Goal: Information Seeking & Learning: Find specific fact

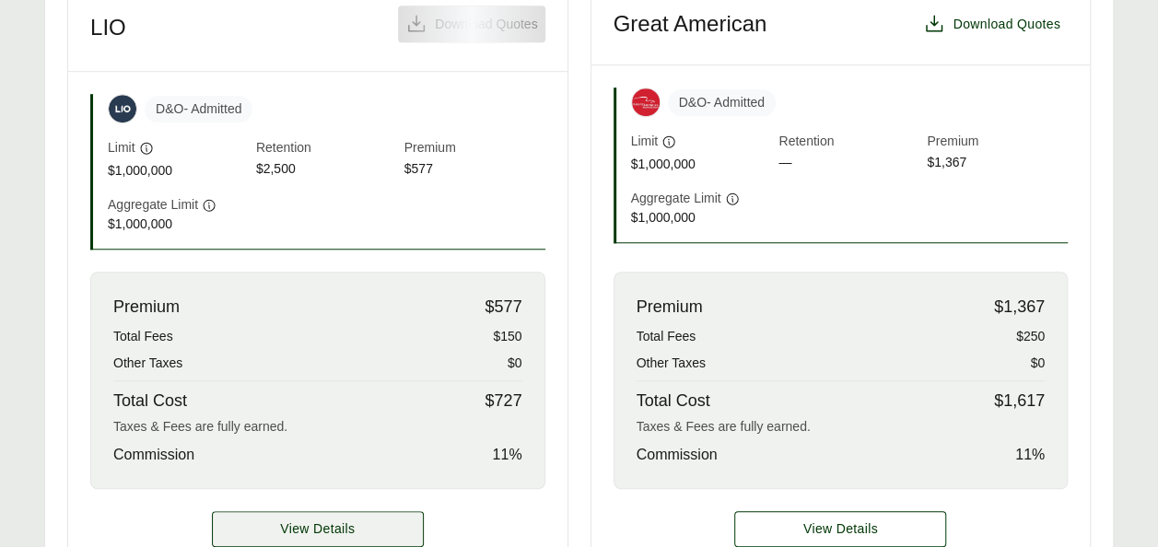
scroll to position [611, 0]
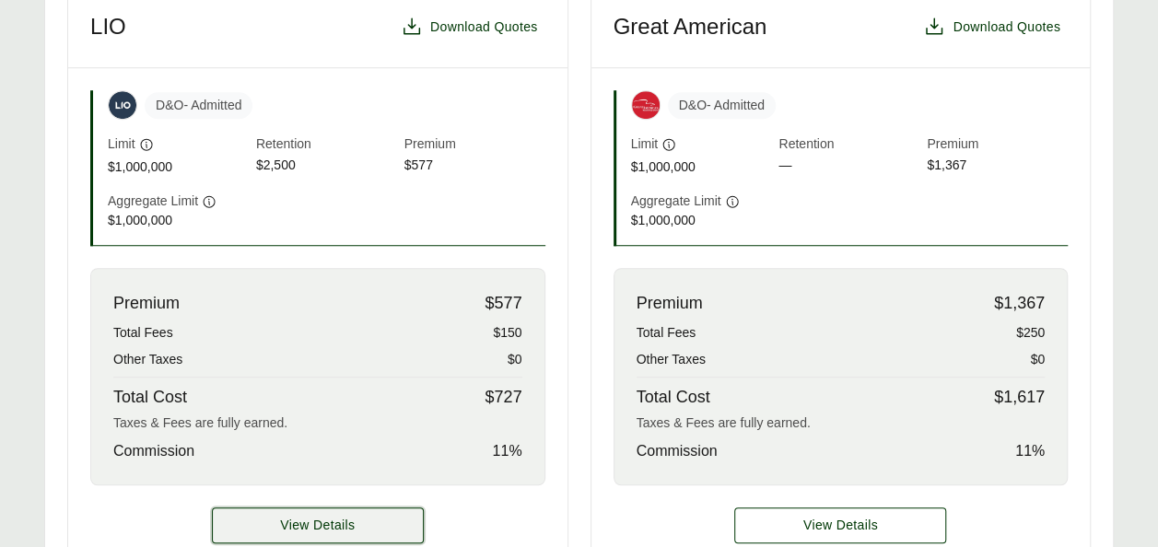
click at [363, 514] on button "View Details" at bounding box center [318, 525] width 212 height 36
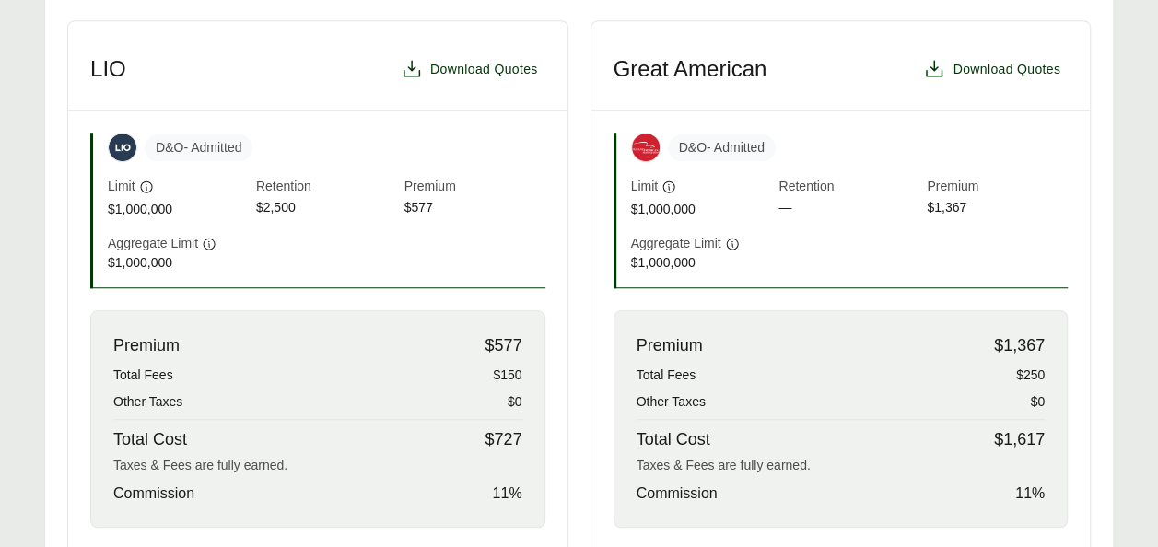
scroll to position [825, 0]
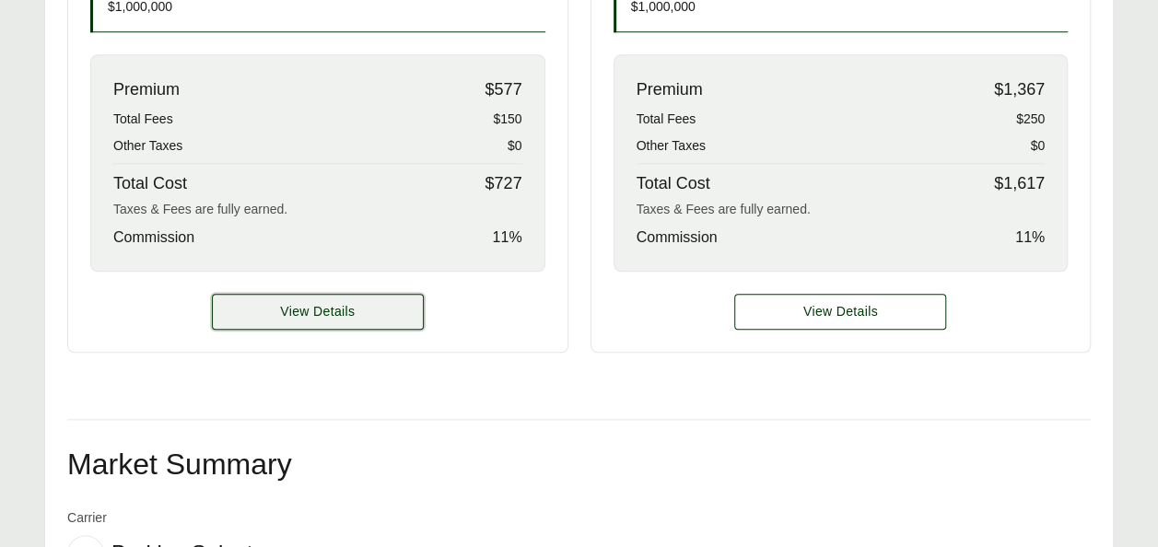
click at [363, 306] on button "View Details" at bounding box center [318, 312] width 212 height 36
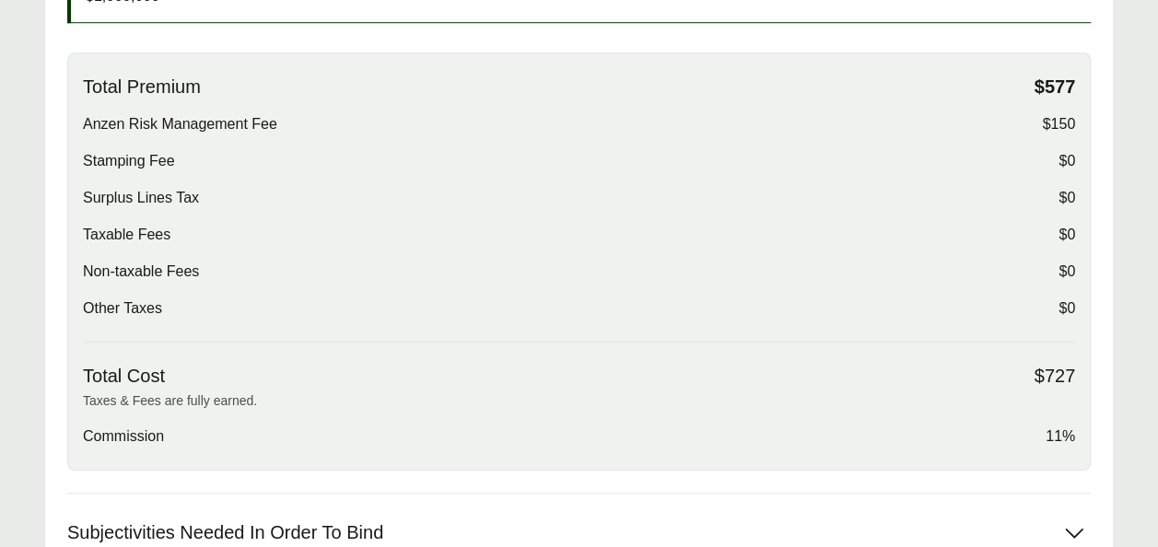
scroll to position [632, 0]
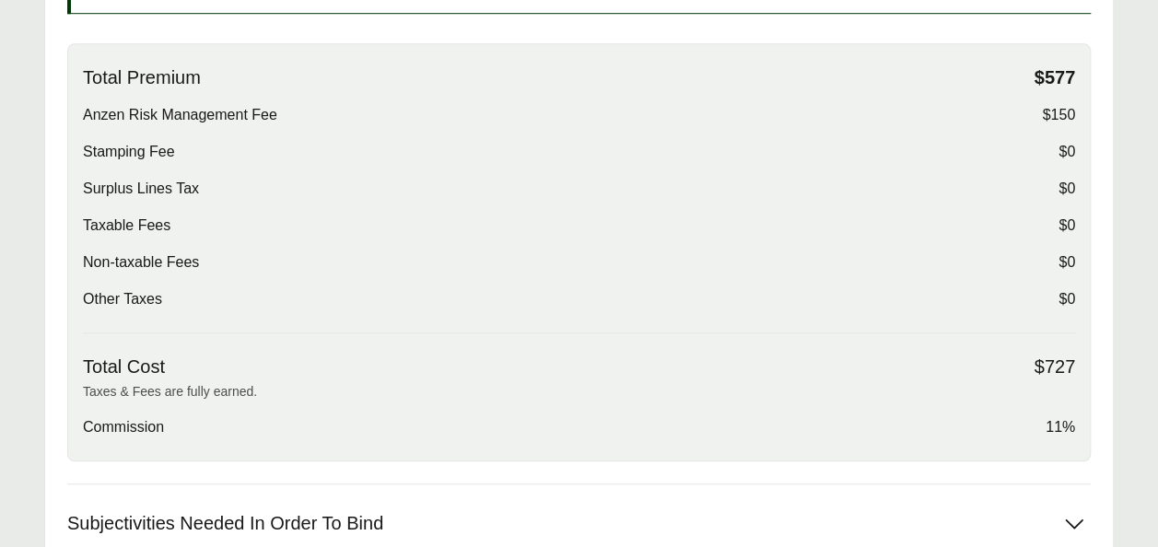
click at [1062, 116] on span "$150" at bounding box center [1058, 115] width 33 height 22
copy span "$150"
click at [750, 198] on div "Total Premium $577 Anzen Risk Management Fee $150 Stamping Fee $0 Surplus Lines…" at bounding box center [579, 199] width 992 height 267
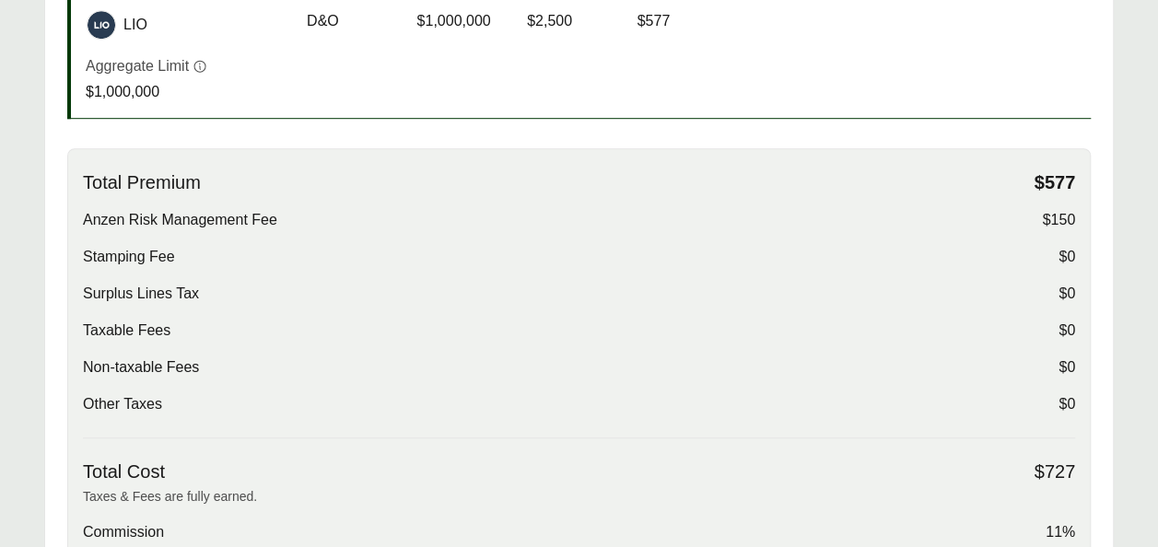
scroll to position [523, 0]
